Goal: Register for event/course

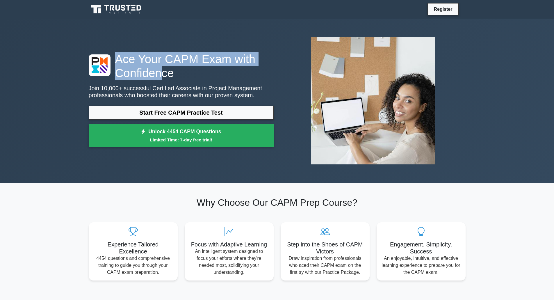
drag, startPoint x: 156, startPoint y: 75, endPoint x: 75, endPoint y: 53, distance: 83.8
click at [75, 53] on div "Ace Your CAPM Exam with Confidence Join 10,000+ successful Certified Associate …" at bounding box center [277, 101] width 554 height 164
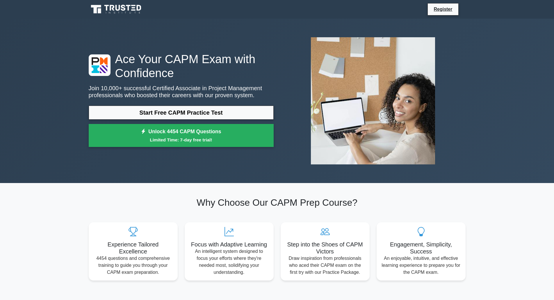
click at [168, 76] on h1 "Ace Your CAPM Exam with Confidence" at bounding box center [181, 66] width 185 height 28
drag, startPoint x: 108, startPoint y: 90, endPoint x: 205, endPoint y: 86, distance: 96.9
click at [205, 86] on p "Join 10,000+ successful Certified Associate in Project Management professionals…" at bounding box center [181, 92] width 185 height 14
drag, startPoint x: 234, startPoint y: 88, endPoint x: 88, endPoint y: 89, distance: 146.0
click at [88, 89] on div "Ace Your CAPM Exam with Confidence Join 10,000+ successful Certified Associate …" at bounding box center [181, 101] width 192 height 98
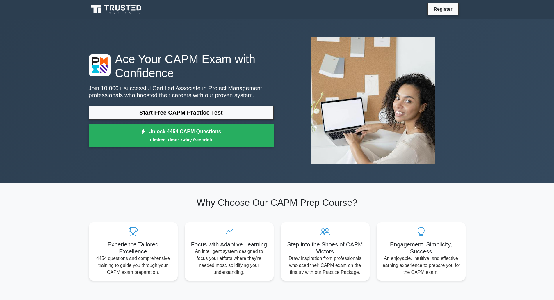
click at [239, 92] on p "Join 10,000+ successful Certified Associate in Project Management professionals…" at bounding box center [181, 92] width 185 height 14
drag, startPoint x: 174, startPoint y: 94, endPoint x: 126, endPoint y: 94, distance: 48.3
click at [126, 94] on div "Ace Your CAPM Exam with Confidence Join 10,000+ successful Certified Associate …" at bounding box center [181, 101] width 192 height 98
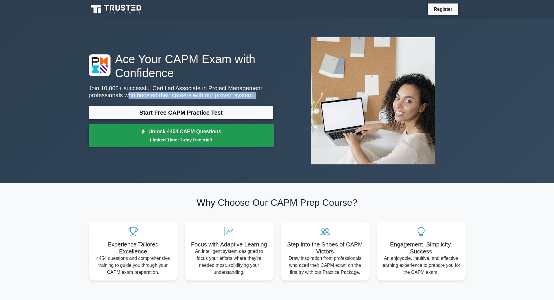
click at [233, 134] on link "Unlock 4454 CAPM Questions Limited Time: 7-day free trial!" at bounding box center [181, 135] width 185 height 23
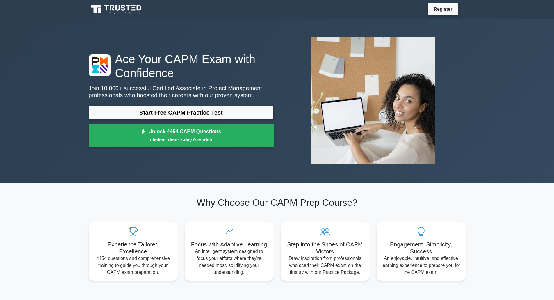
click at [206, 70] on h1 "Ace Your CAPM Exam with Confidence" at bounding box center [181, 66] width 185 height 28
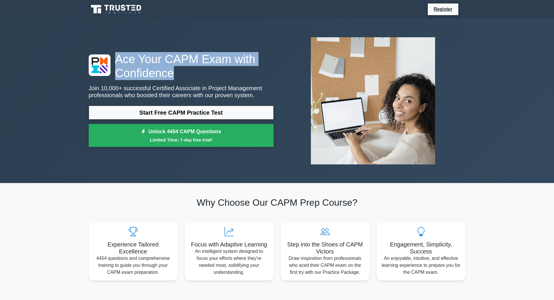
drag, startPoint x: 175, startPoint y: 70, endPoint x: 103, endPoint y: 58, distance: 73.8
click at [103, 58] on div "Ace Your CAPM Exam with Confidence Join 10,000+ successful Certified Associate …" at bounding box center [181, 101] width 192 height 98
copy h1 "Ace Your CAPM Exam with Confidence"
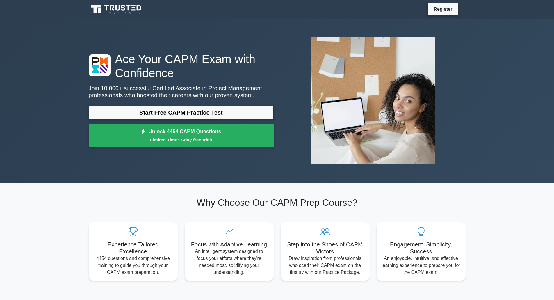
click at [88, 81] on div "Ace Your CAPM Exam with Confidence Join 10,000+ successful Certified Associate …" at bounding box center [181, 101] width 192 height 98
click at [206, 92] on p "Join 10,000+ successful Certified Associate in Project Management professionals…" at bounding box center [181, 92] width 185 height 14
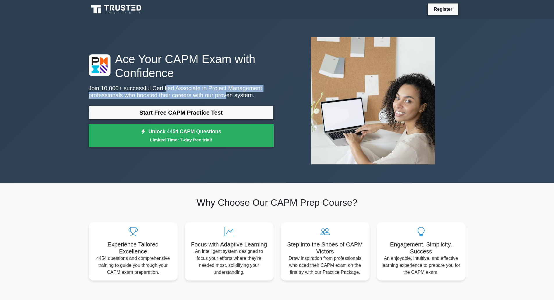
drag, startPoint x: 202, startPoint y: 92, endPoint x: 159, endPoint y: 86, distance: 43.2
click at [159, 86] on p "Join 10,000+ successful Certified Associate in Project Management professionals…" at bounding box center [181, 92] width 185 height 14
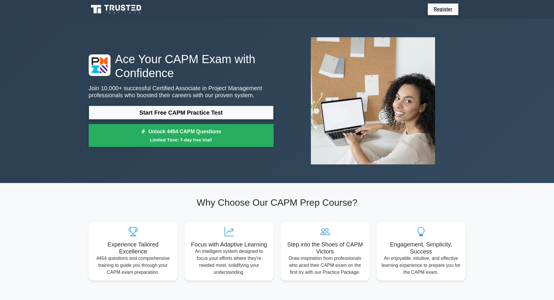
click at [218, 101] on div "Ace Your CAPM Exam with Confidence Join 10,000+ successful Certified Associate …" at bounding box center [181, 101] width 192 height 98
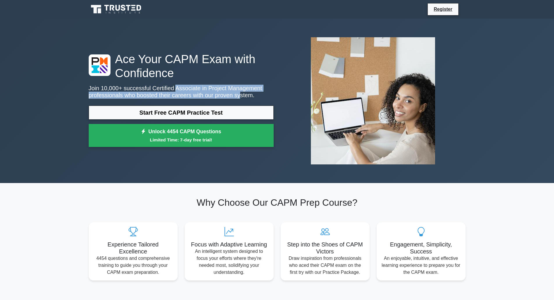
drag, startPoint x: 230, startPoint y: 96, endPoint x: 146, endPoint y: 91, distance: 84.8
click at [147, 91] on p "Join 10,000+ successful Certified Associate in Project Management professionals…" at bounding box center [181, 92] width 185 height 14
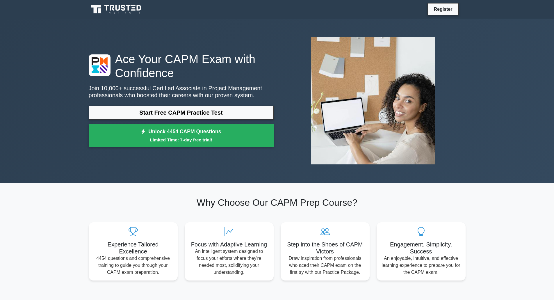
click at [239, 95] on p "Join 10,000+ successful Certified Associate in Project Management professionals…" at bounding box center [181, 92] width 185 height 14
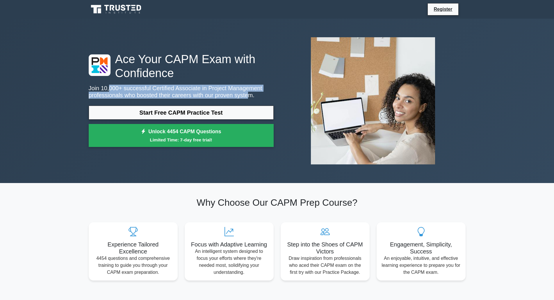
drag, startPoint x: 225, startPoint y: 94, endPoint x: 105, endPoint y: 80, distance: 120.6
click at [106, 81] on div "Ace Your CAPM Exam with Confidence Join 10,000+ successful Certified Associate …" at bounding box center [181, 101] width 192 height 98
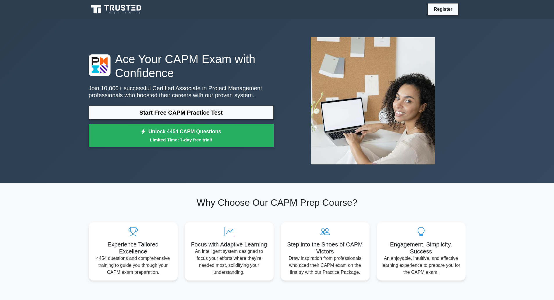
click at [149, 76] on h1 "Ace Your CAPM Exam with Confidence" at bounding box center [181, 66] width 185 height 28
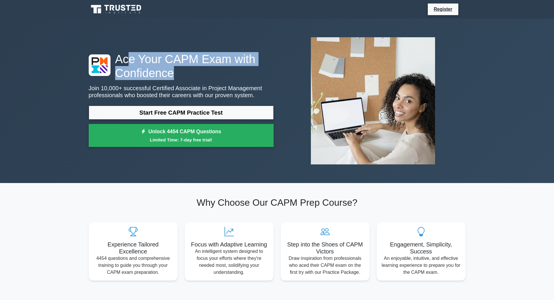
drag, startPoint x: 129, startPoint y: 66, endPoint x: 168, endPoint y: 70, distance: 39.5
click at [168, 70] on h1 "Ace Your CAPM Exam with Confidence" at bounding box center [181, 66] width 185 height 28
click at [161, 75] on h1 "Ace Your CAPM Exam with Confidence" at bounding box center [181, 66] width 185 height 28
drag, startPoint x: 138, startPoint y: 76, endPoint x: 129, endPoint y: 49, distance: 28.6
click at [120, 48] on div "Ace Your CAPM Exam with Confidence Join 10,000+ successful Certified Associate …" at bounding box center [277, 101] width 384 height 136
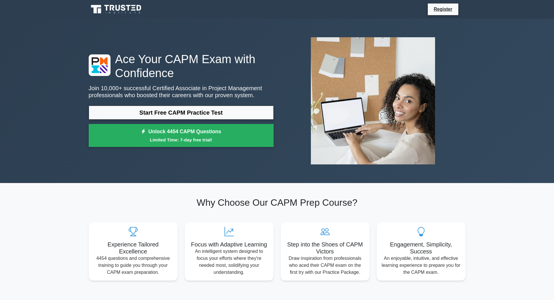
click at [146, 67] on h1 "Ace Your CAPM Exam with Confidence" at bounding box center [181, 66] width 185 height 28
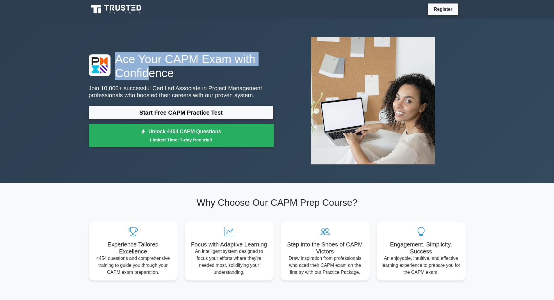
drag, startPoint x: 123, startPoint y: 57, endPoint x: 107, endPoint y: 49, distance: 17.8
click at [107, 49] on div "Ace Your CAPM Exam with Confidence Join 10,000+ successful Certified Associate …" at bounding box center [277, 101] width 384 height 136
click at [160, 66] on h1 "Ace Your CAPM Exam with Confidence" at bounding box center [181, 66] width 185 height 28
drag, startPoint x: 153, startPoint y: 70, endPoint x: 139, endPoint y: 55, distance: 20.4
click at [139, 55] on h1 "Ace Your CAPM Exam with Confidence" at bounding box center [181, 66] width 185 height 28
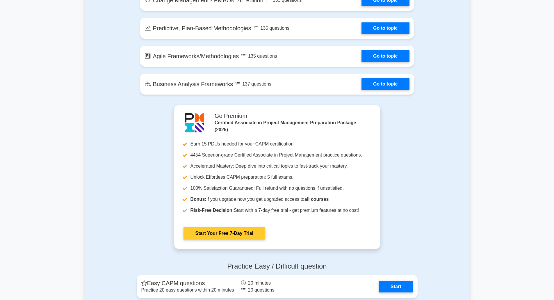
scroll to position [1220, 0]
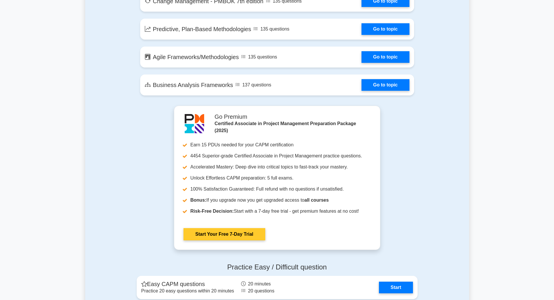
click at [217, 228] on link "Start Your Free 7-Day Trial" at bounding box center [225, 234] width 82 height 12
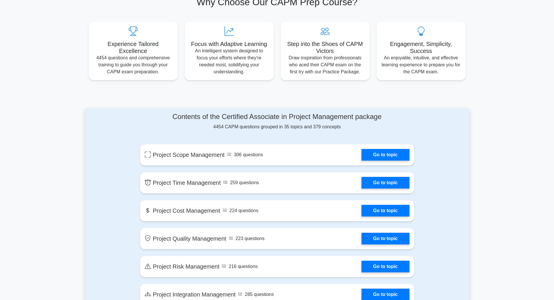
scroll to position [0, 0]
